Goal: Information Seeking & Learning: Learn about a topic

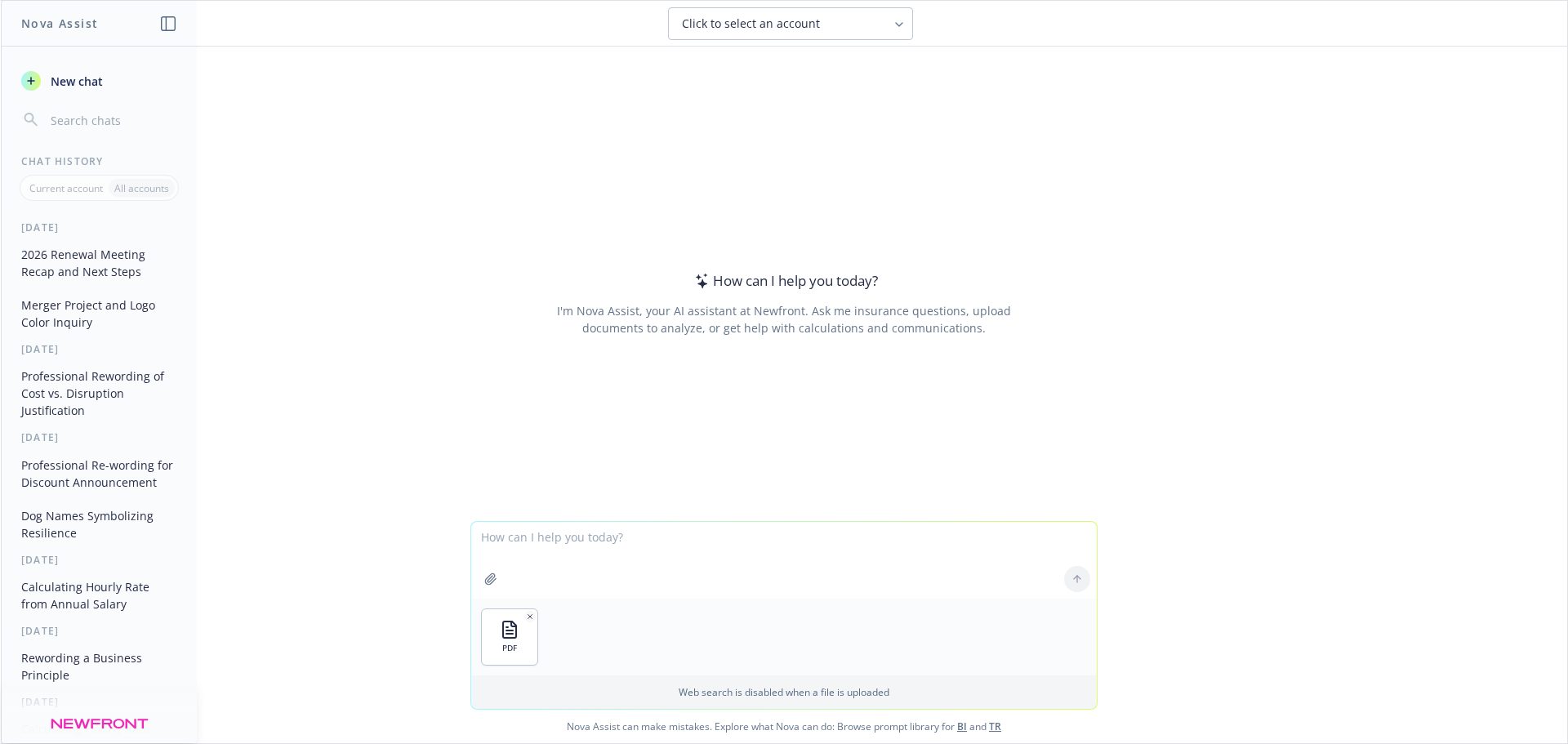
click at [565, 572] on textarea at bounding box center [784, 561] width 625 height 77
type textarea "what are the commissions for short term disability"
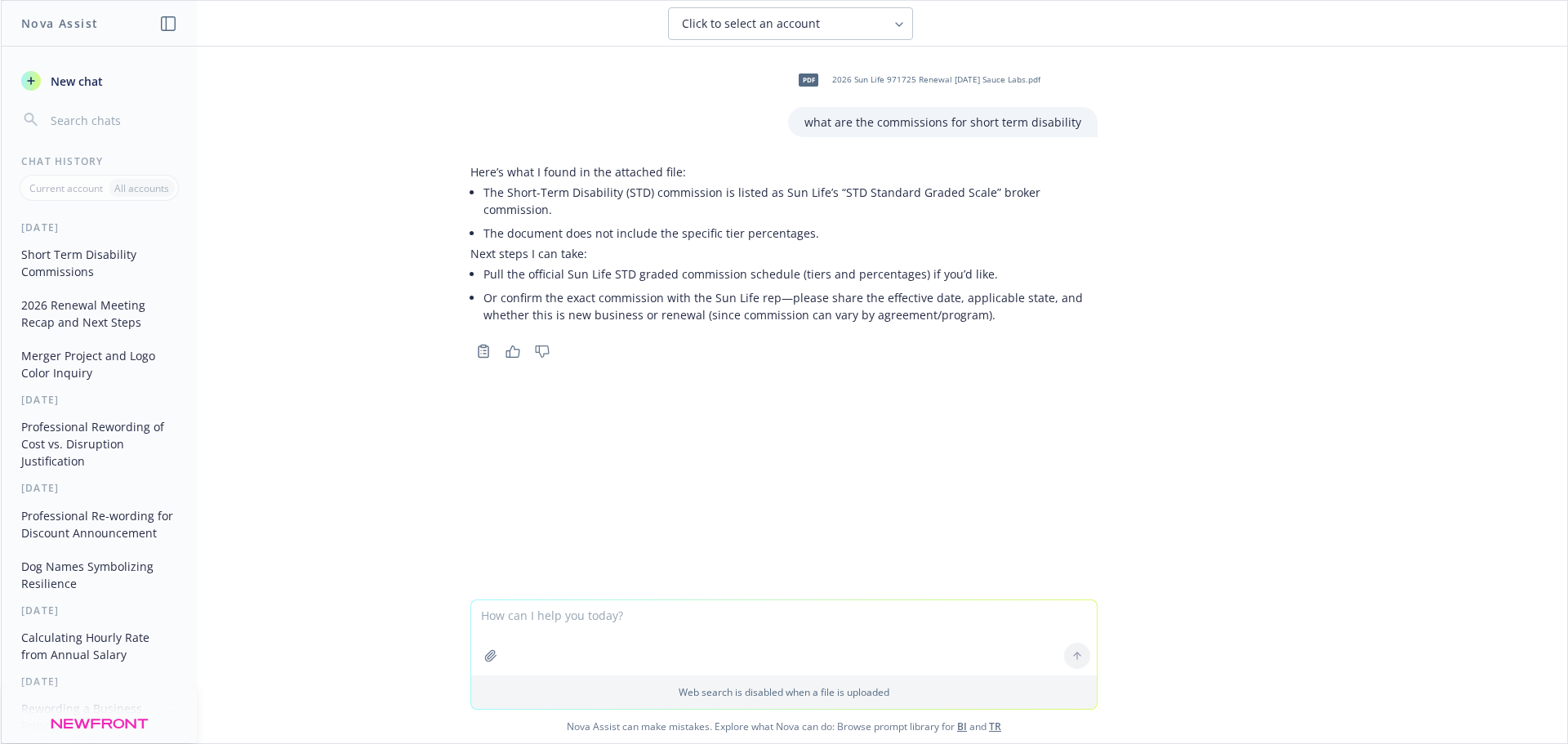
drag, startPoint x: 1303, startPoint y: 312, endPoint x: 1239, endPoint y: 223, distance: 109.6
click at [1303, 312] on div "pdf 2026 Sun Life 971725 Renewal 1-1-2026 Sauce Labs.pdf what are the commissio…" at bounding box center [784, 323] width 1566 height 553
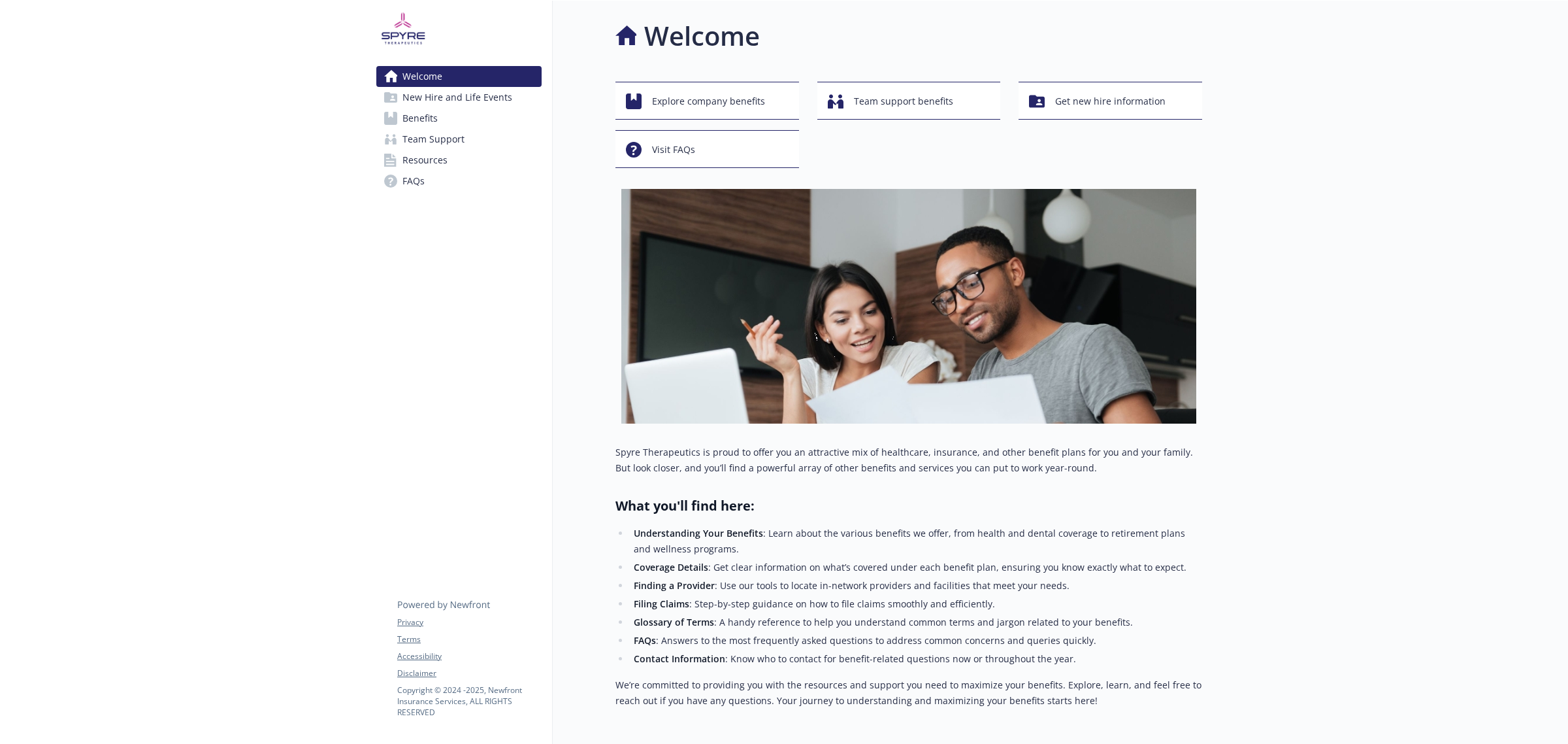
click at [433, 122] on span "Benefits" at bounding box center [420, 119] width 35 height 21
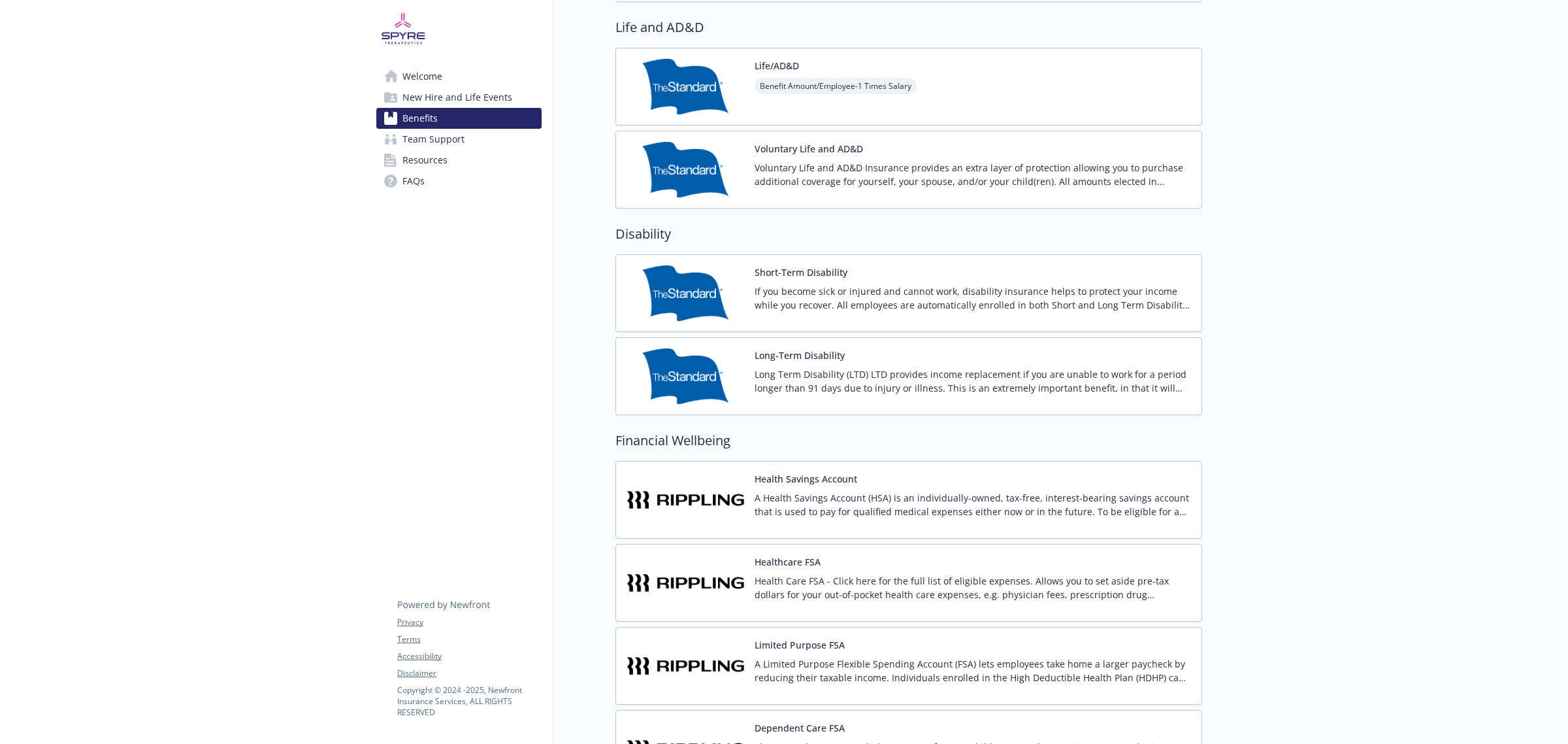
scroll to position [735, 0]
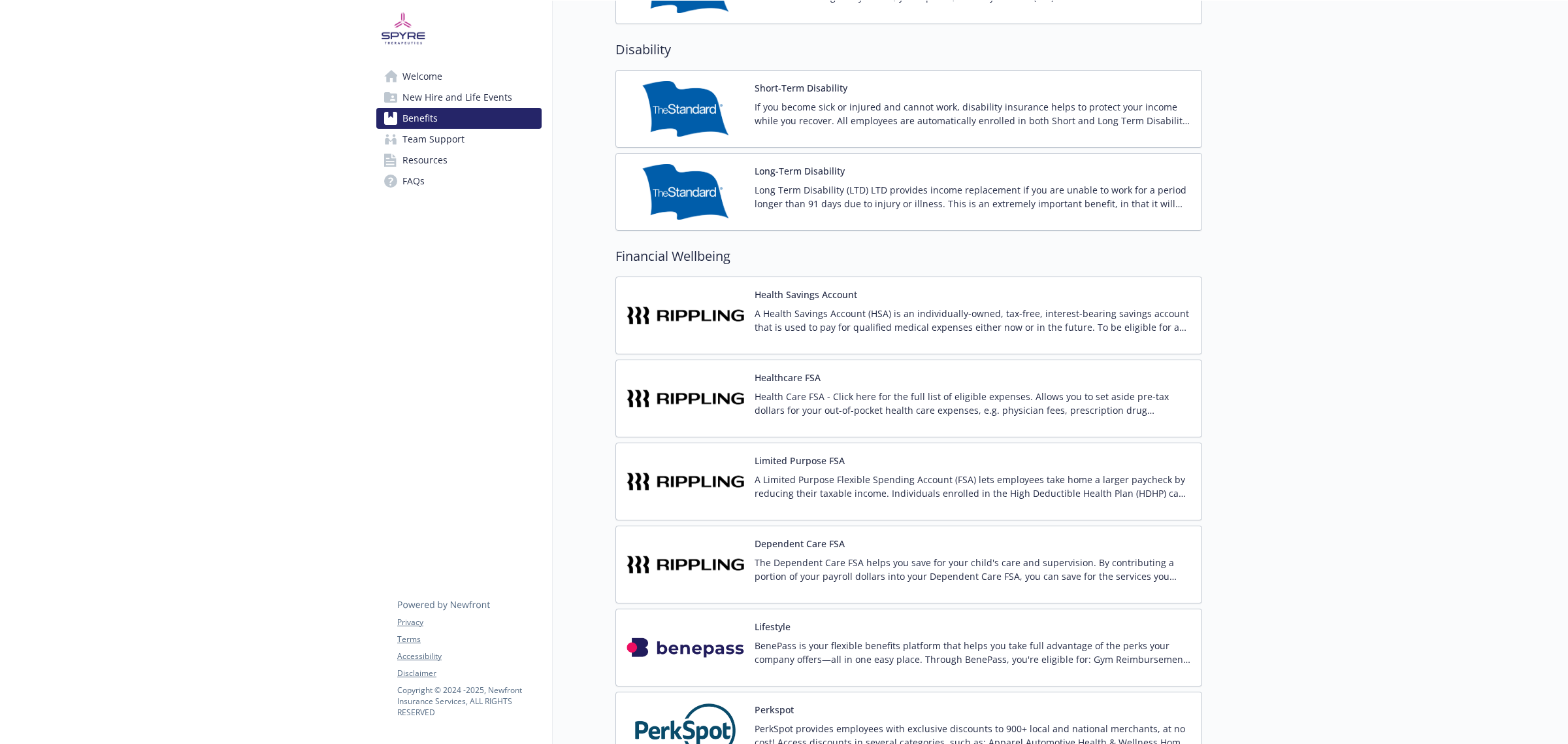
click at [831, 314] on p "A Health Savings Account (HSA) is an individually-owned, tax-free, interest-bea…" at bounding box center [972, 320] width 437 height 28
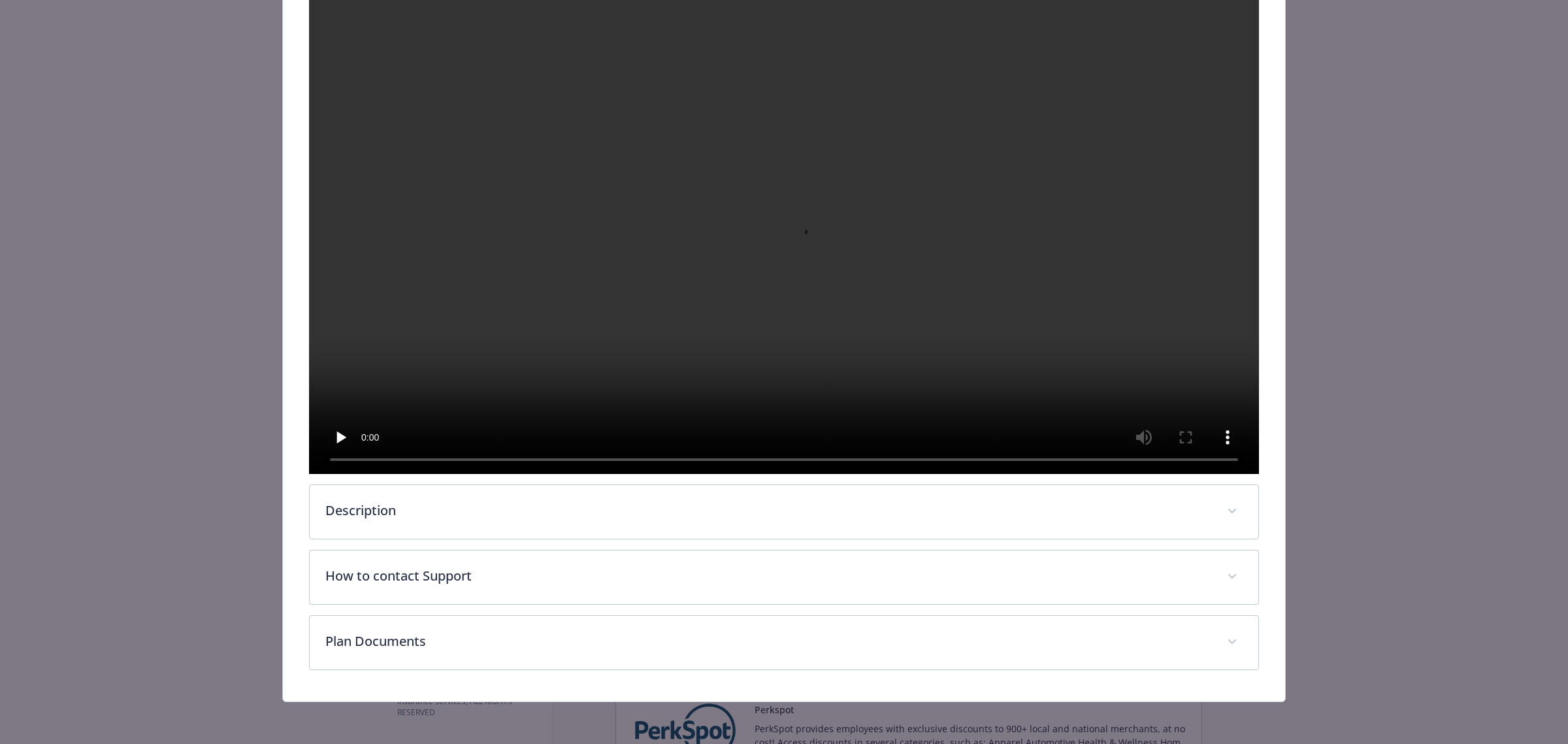
scroll to position [276, 0]
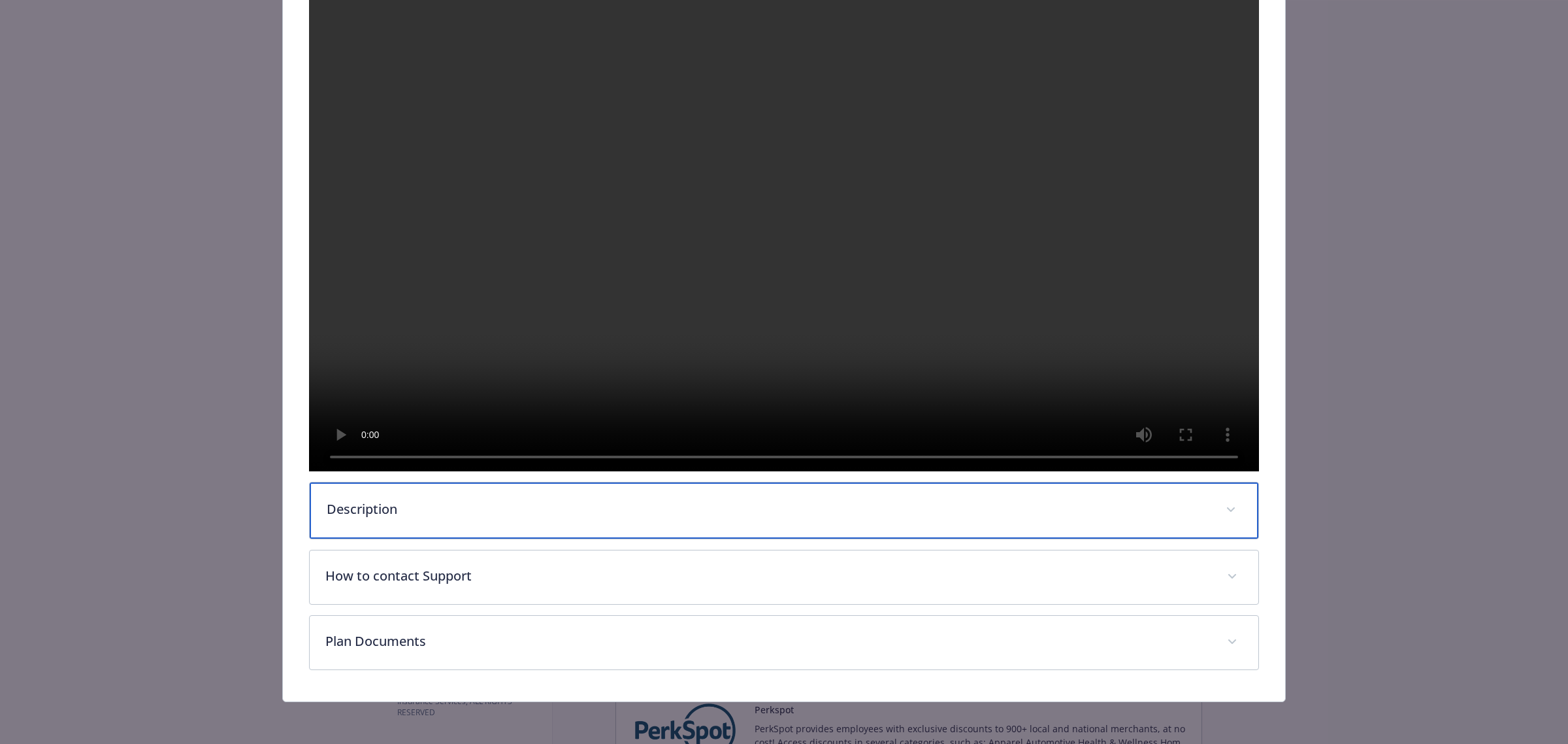
click at [549, 521] on div "Description" at bounding box center [784, 510] width 949 height 56
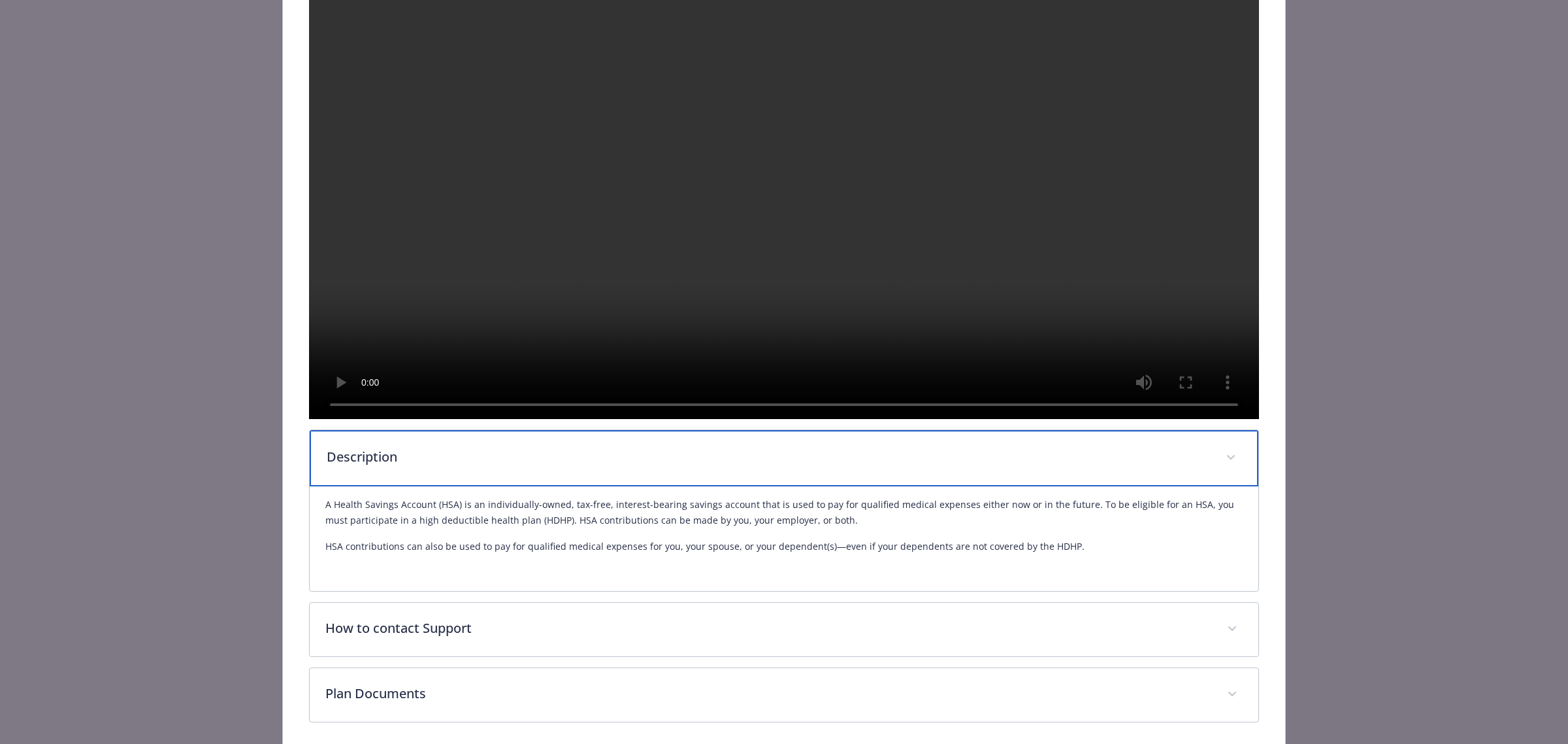
scroll to position [383, 0]
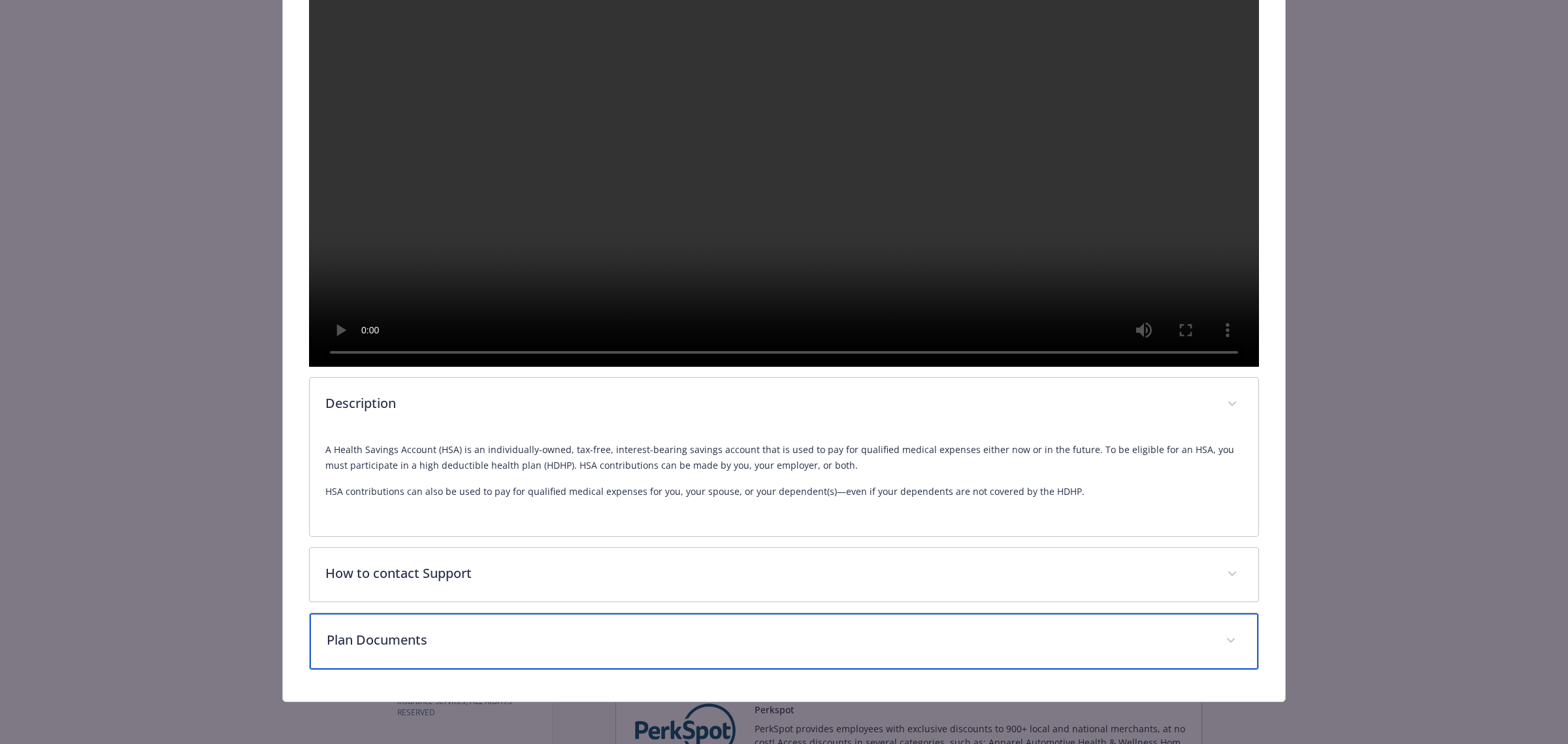
click at [634, 648] on p "Plan Documents" at bounding box center [768, 640] width 883 height 20
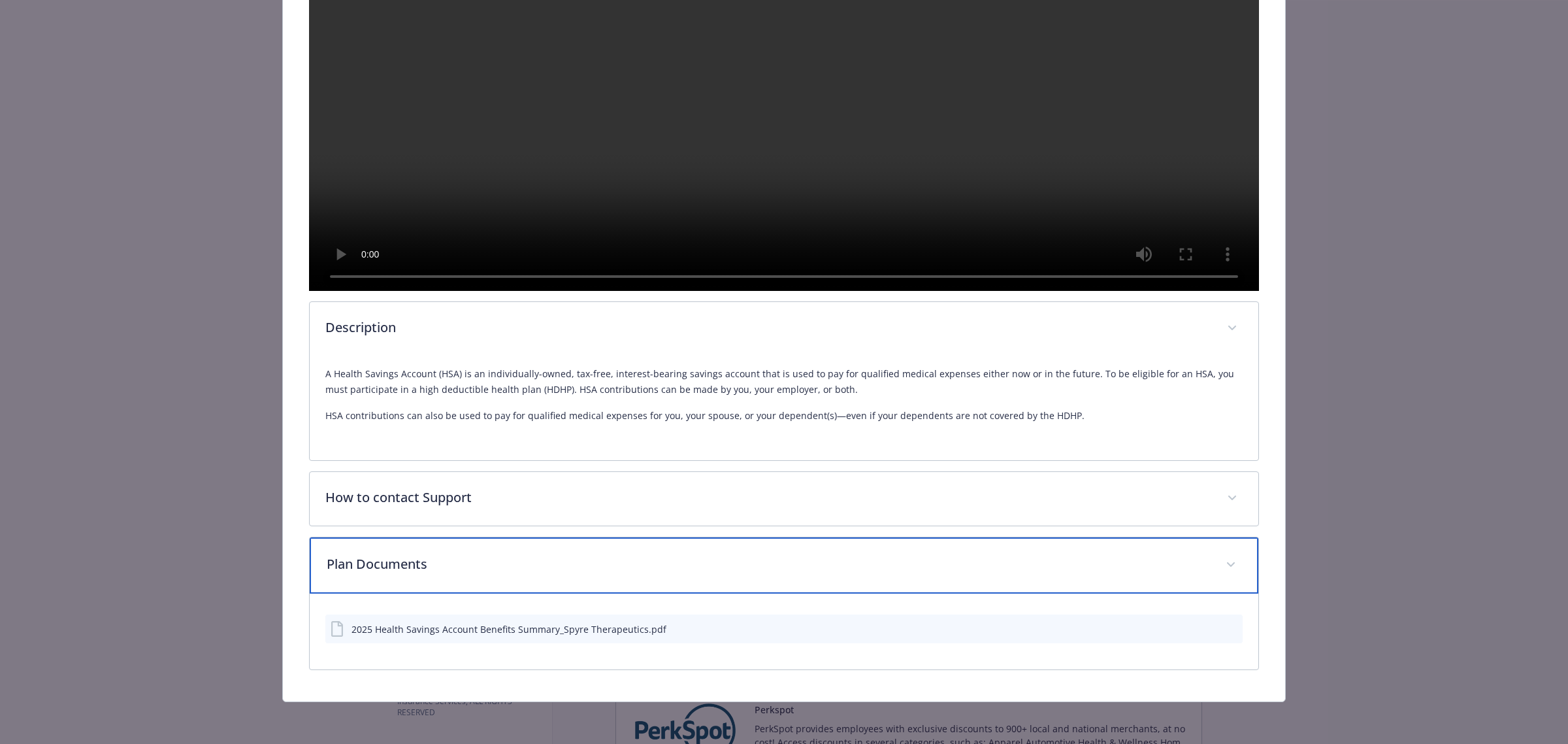
scroll to position [458, 0]
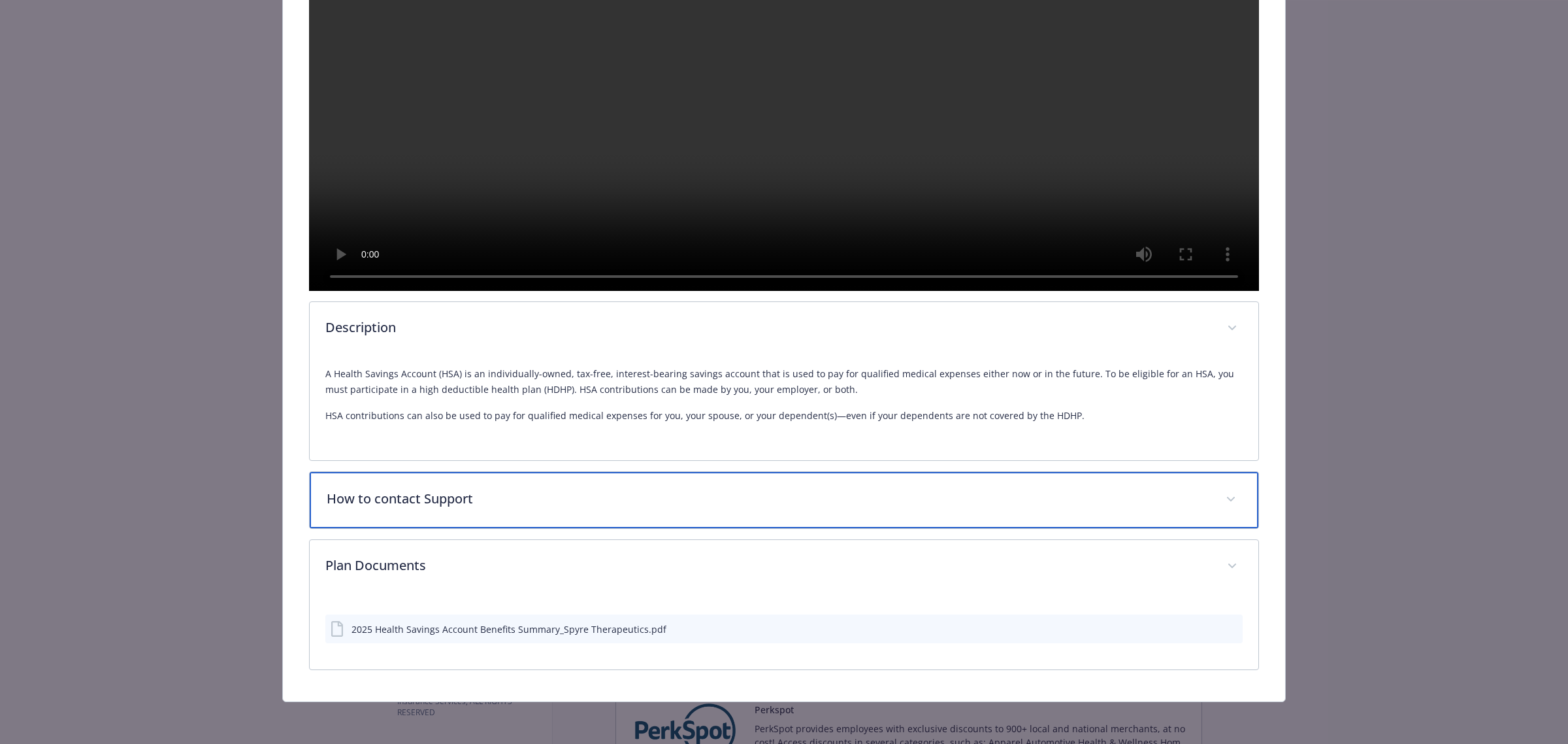
click at [634, 510] on div "How to contact Support" at bounding box center [784, 500] width 949 height 56
